Goal: Task Accomplishment & Management: Complete application form

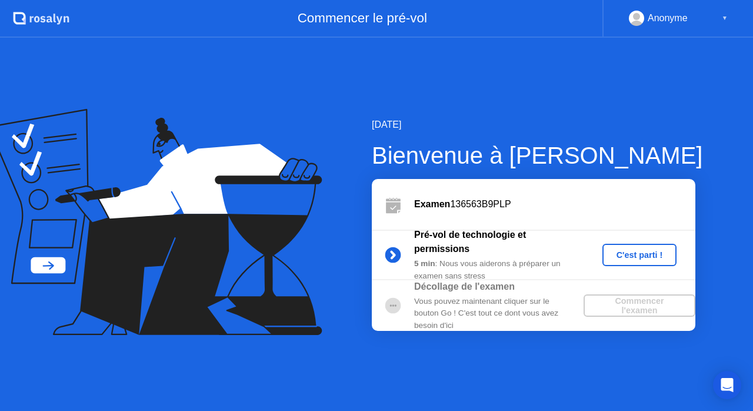
click at [633, 255] on div "C'est parti !" at bounding box center [639, 254] width 65 height 9
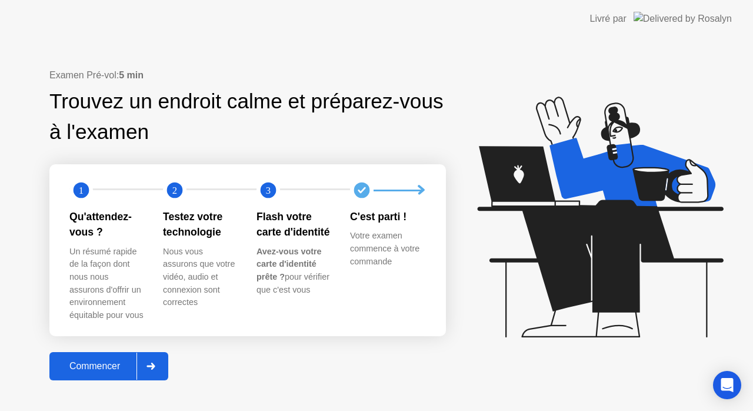
click at [160, 374] on div at bounding box center [150, 365] width 28 height 27
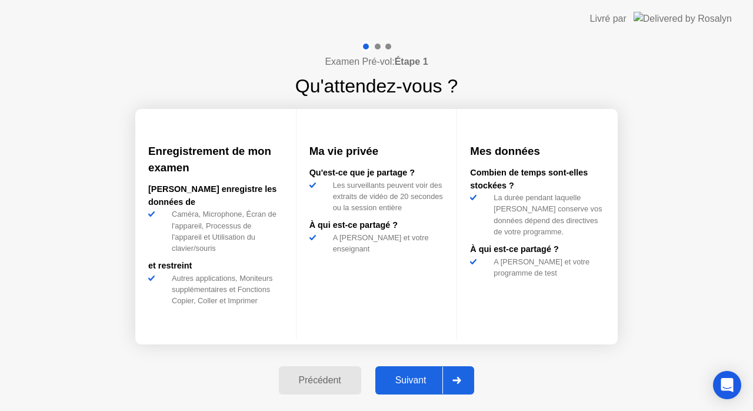
click at [461, 380] on icon at bounding box center [457, 380] width 8 height 7
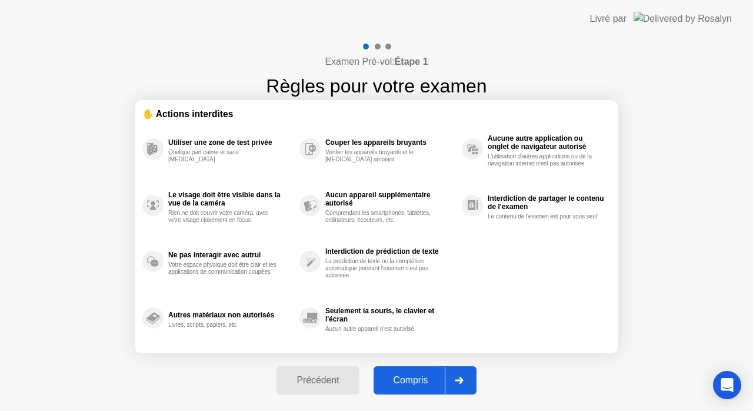
click at [469, 375] on div at bounding box center [459, 380] width 28 height 27
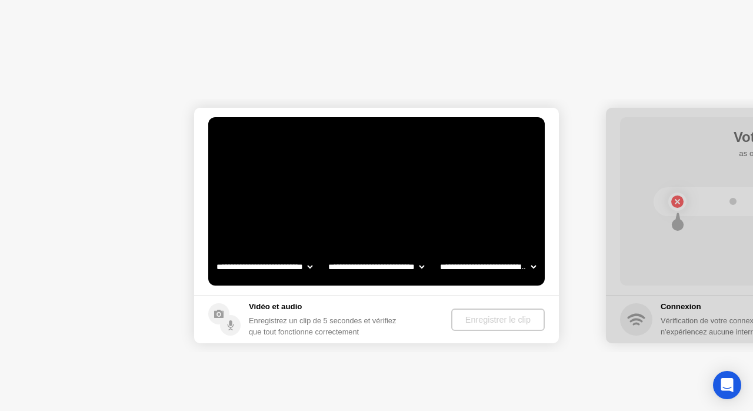
select select "**********"
select select "*******"
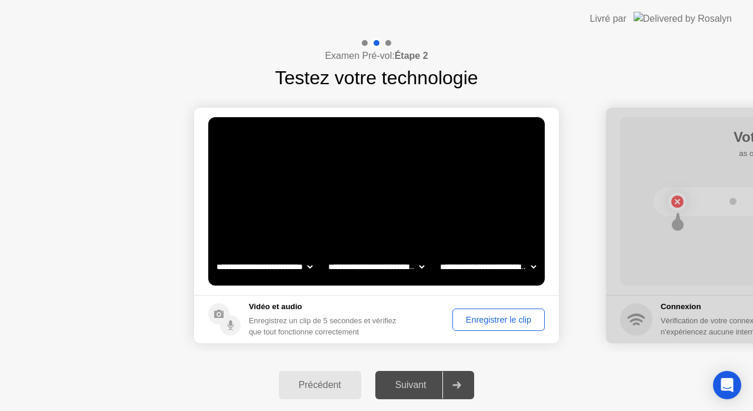
click at [474, 317] on div "Enregistrer le clip" at bounding box center [499, 319] width 84 height 9
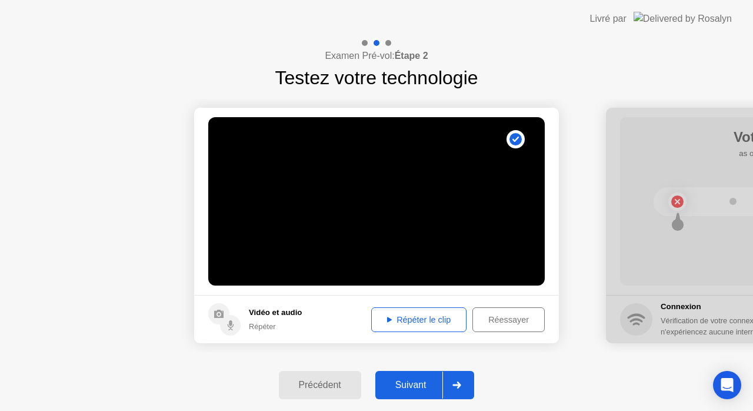
click at [515, 319] on div "Réessayer" at bounding box center [509, 319] width 64 height 9
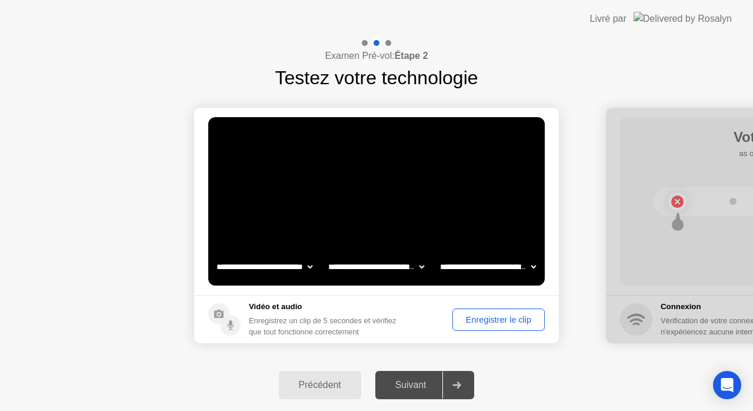
click at [493, 320] on div "Enregistrer le clip" at bounding box center [499, 319] width 84 height 9
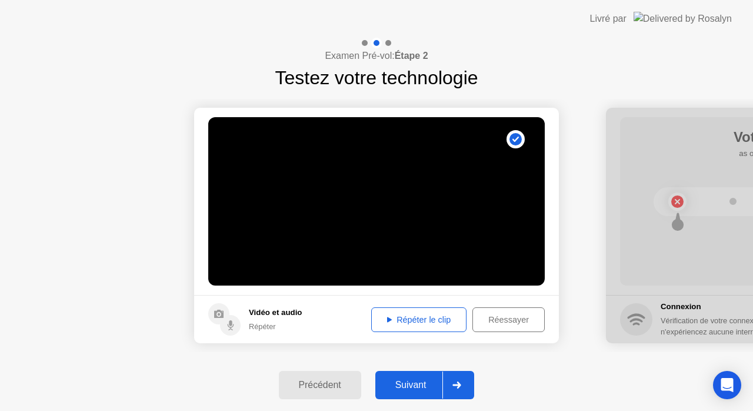
click at [454, 388] on div at bounding box center [456, 384] width 28 height 27
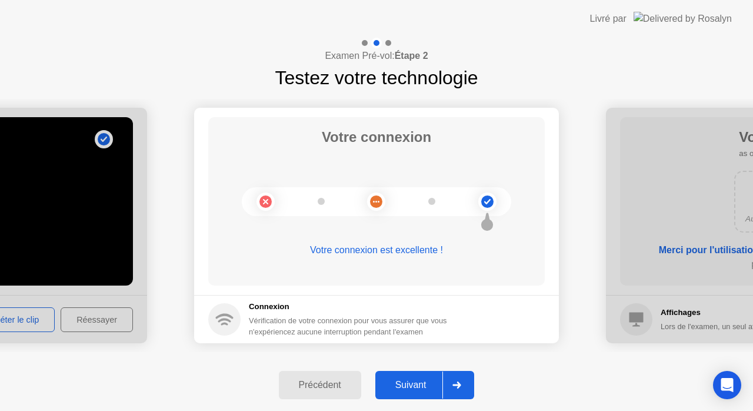
click at [469, 388] on div at bounding box center [456, 384] width 28 height 27
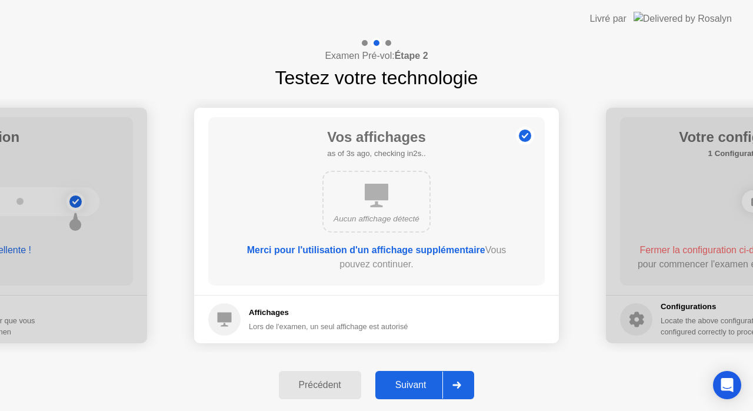
click at [456, 390] on div at bounding box center [456, 384] width 28 height 27
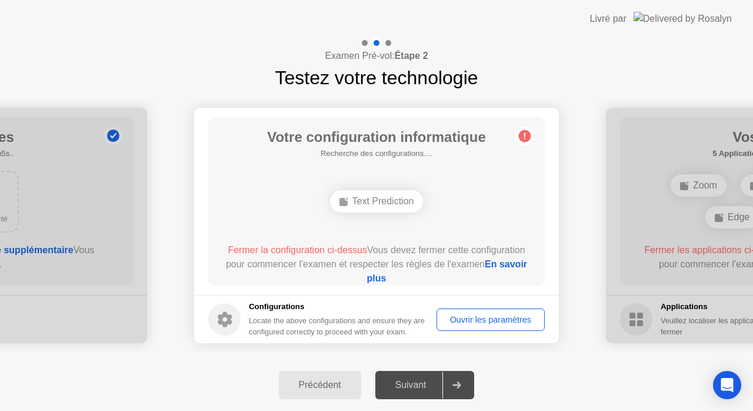
click at [392, 199] on div "Text Prediction" at bounding box center [377, 201] width 94 height 22
click at [495, 322] on div "Ouvrir les paramètres" at bounding box center [491, 319] width 100 height 9
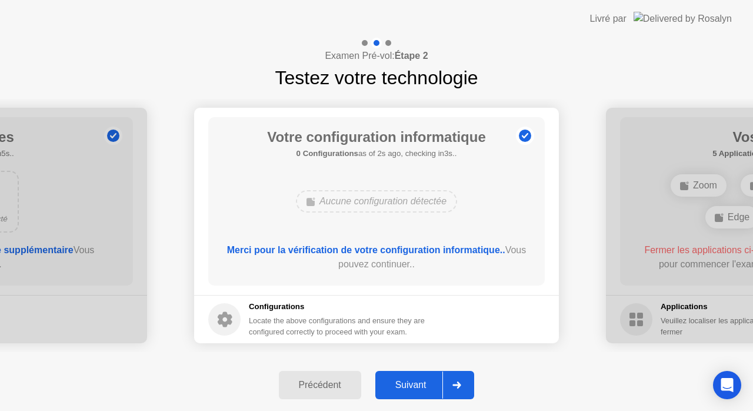
click at [461, 384] on icon at bounding box center [457, 384] width 8 height 7
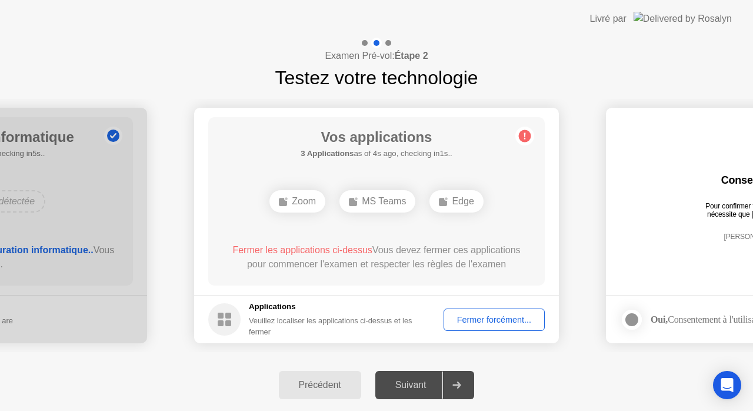
drag, startPoint x: 339, startPoint y: 5, endPoint x: 248, endPoint y: 22, distance: 92.8
click at [248, 22] on header "Livré par" at bounding box center [376, 19] width 753 height 38
click at [478, 317] on div "Fermer forcément..." at bounding box center [494, 319] width 93 height 9
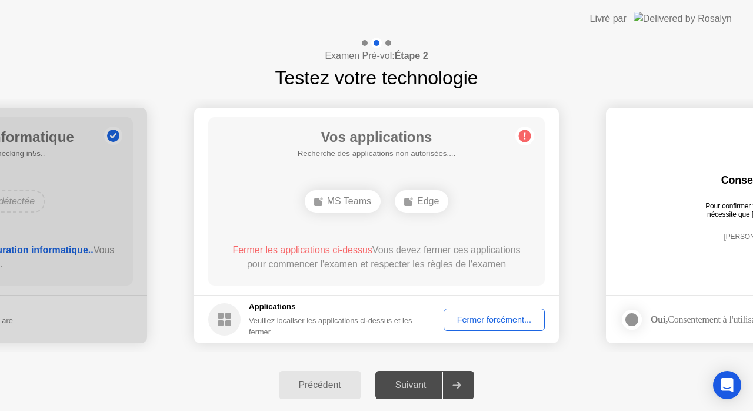
click at [502, 319] on div "Fermer forcément..." at bounding box center [494, 319] width 93 height 9
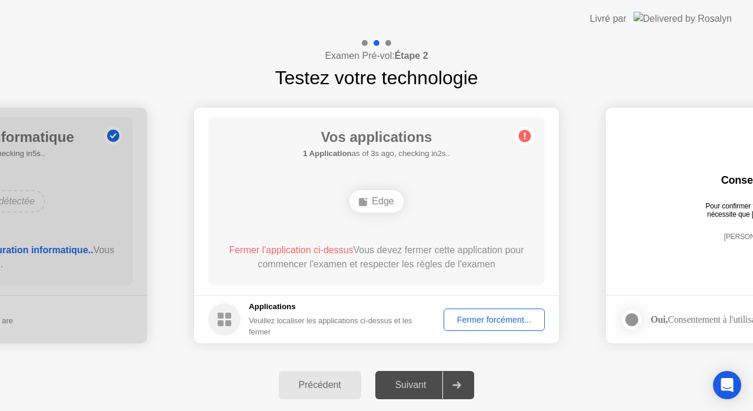
click at [467, 315] on div "Fermer forcément..." at bounding box center [494, 319] width 93 height 9
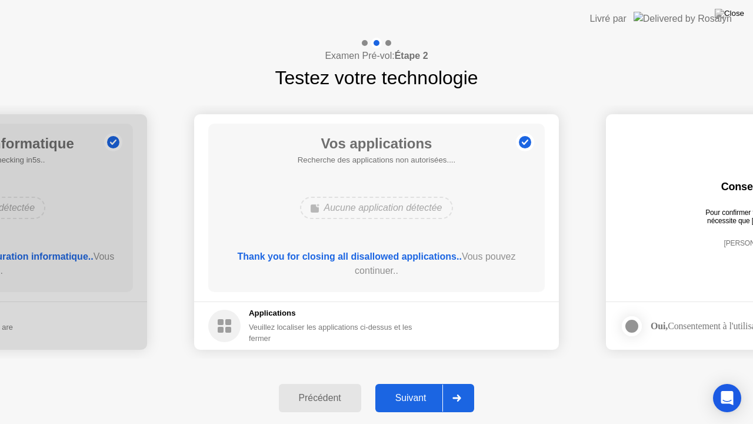
click at [426, 399] on div "Suivant" at bounding box center [411, 397] width 64 height 11
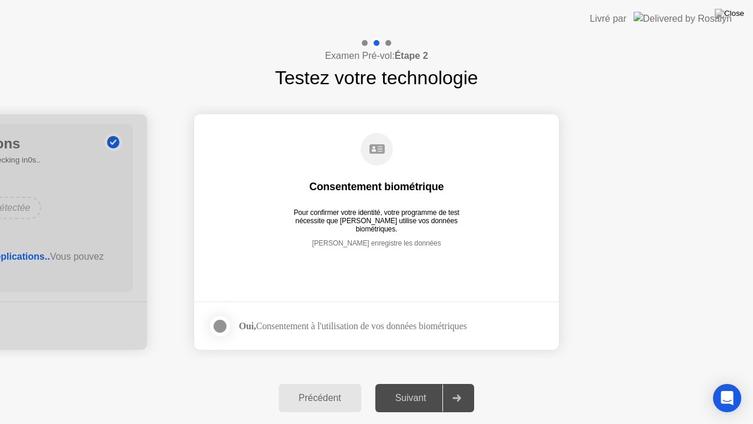
click at [225, 324] on div at bounding box center [220, 326] width 14 height 14
click at [428, 401] on div "Suivant" at bounding box center [411, 397] width 64 height 11
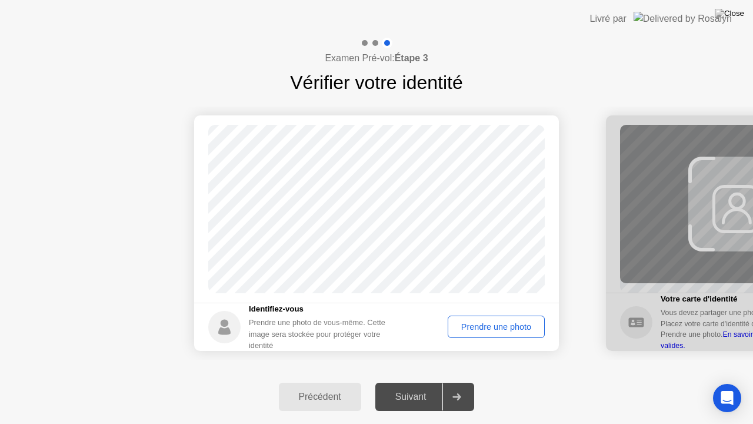
click at [498, 328] on div "Prendre une photo" at bounding box center [496, 326] width 89 height 9
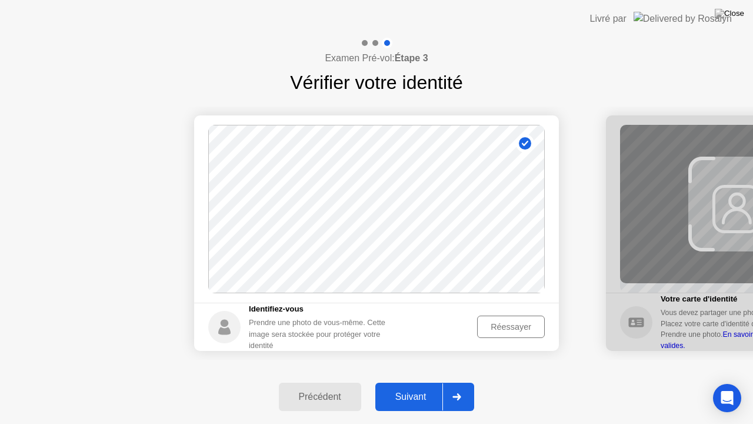
click at [434, 402] on div "Suivant" at bounding box center [411, 396] width 64 height 11
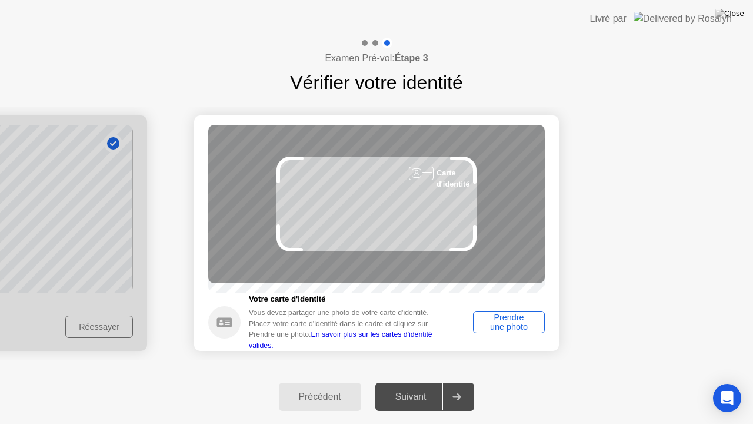
click at [510, 321] on div "Prendre une photo" at bounding box center [509, 321] width 64 height 19
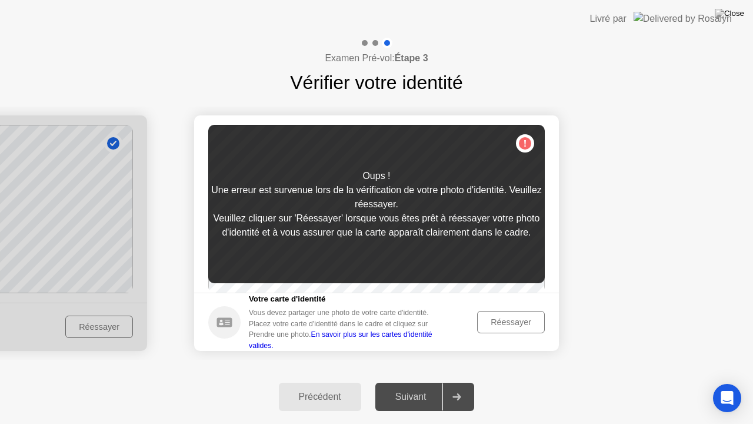
click at [499, 321] on div "Réessayer" at bounding box center [510, 321] width 59 height 9
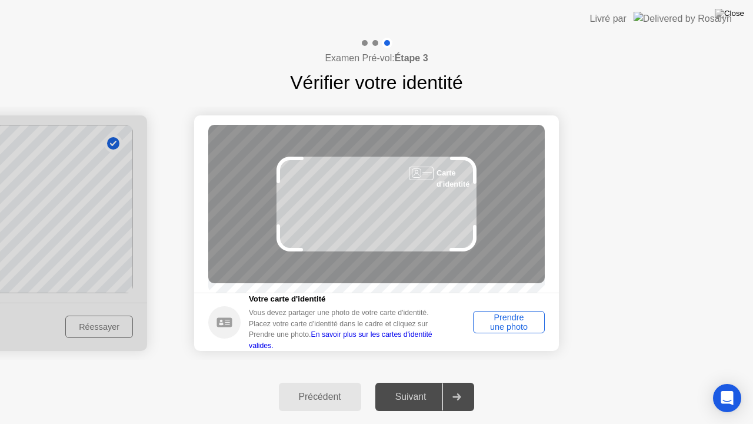
click at [499, 321] on div "Prendre une photo" at bounding box center [509, 321] width 64 height 19
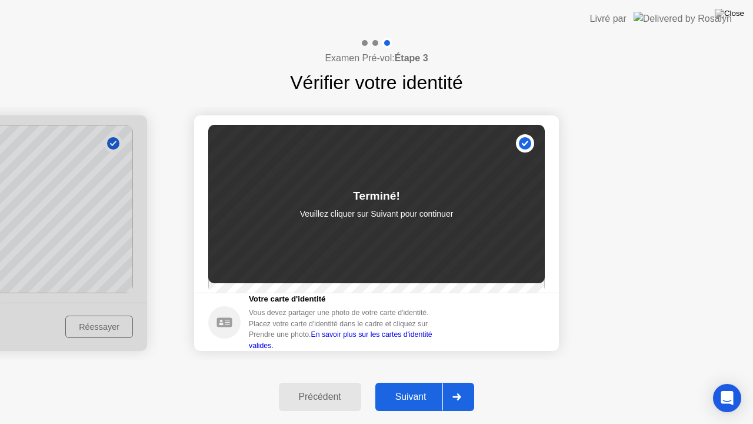
click at [422, 400] on div "Suivant" at bounding box center [411, 396] width 64 height 11
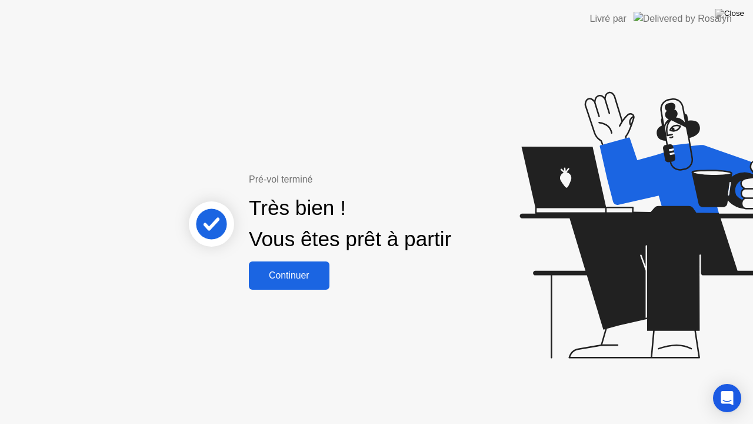
click at [287, 282] on button "Continuer" at bounding box center [289, 275] width 81 height 28
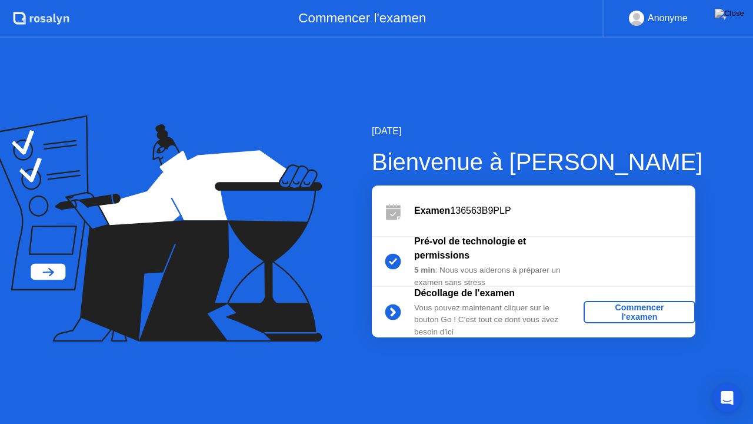
click at [651, 313] on div "Commencer l'examen" at bounding box center [639, 311] width 102 height 19
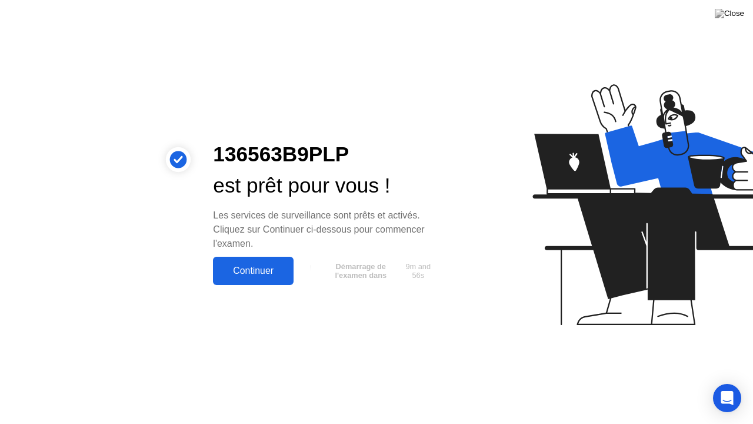
click at [237, 271] on div "Continuer" at bounding box center [253, 270] width 74 height 11
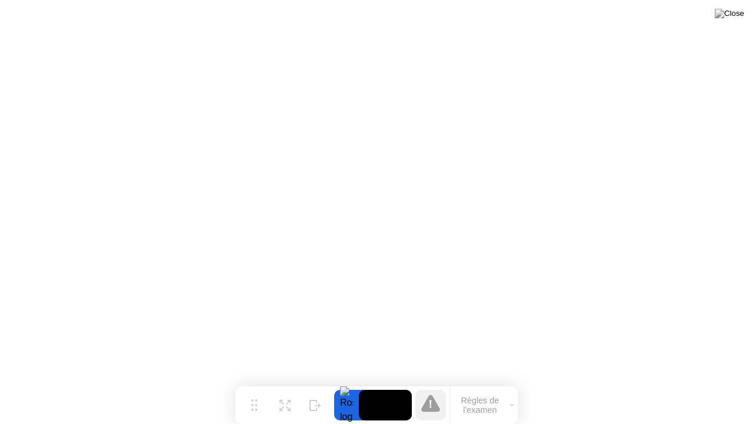
click at [434, 403] on icon at bounding box center [430, 402] width 19 height 17
click at [490, 410] on button "Règles de l'examen" at bounding box center [484, 405] width 68 height 20
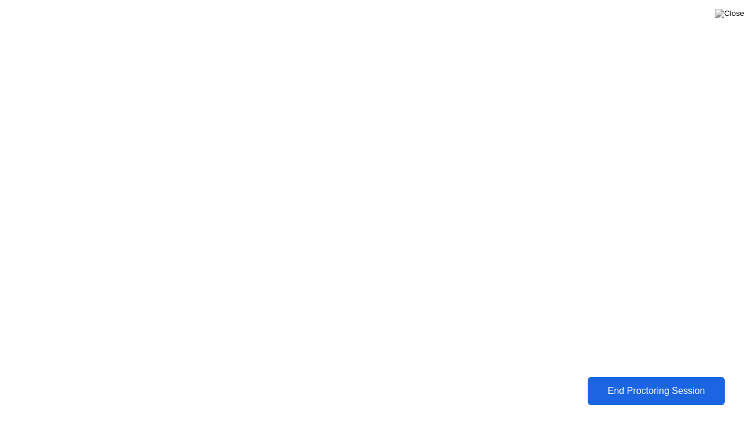
click at [637, 389] on div "End Proctoring Session" at bounding box center [656, 390] width 139 height 11
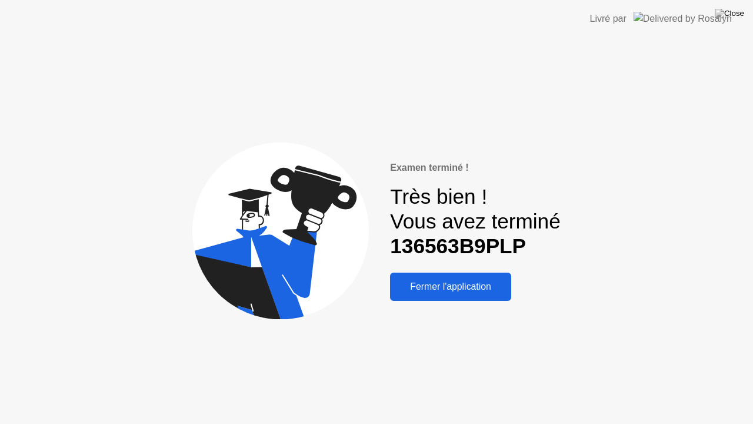
click at [483, 283] on div "Fermer l'application" at bounding box center [451, 286] width 114 height 11
